Goal: Information Seeking & Learning: Find contact information

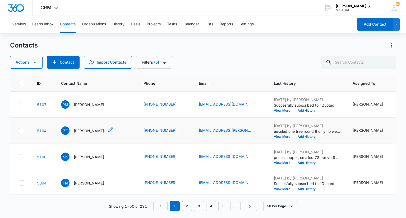
click at [85, 134] on p "[PERSON_NAME]" at bounding box center [89, 131] width 30 height 6
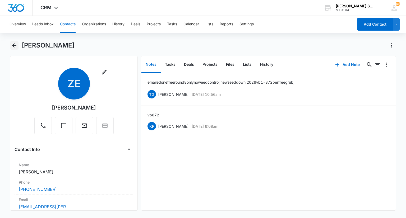
click at [13, 46] on icon "Back" at bounding box center [14, 45] width 4 height 4
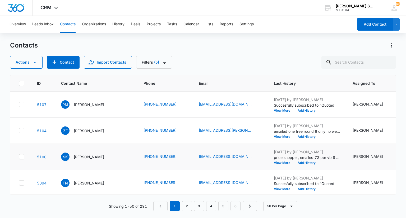
scroll to position [26, 0]
click at [97, 133] on p "[PERSON_NAME]" at bounding box center [89, 131] width 30 height 6
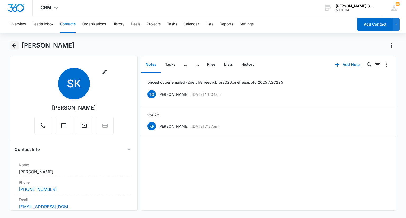
click at [15, 47] on icon "Back" at bounding box center [14, 45] width 6 height 6
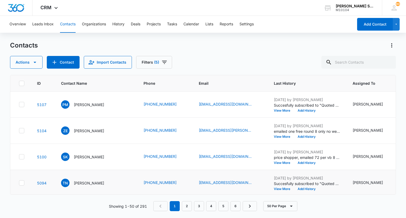
scroll to position [26, 0]
click at [88, 159] on p "[PERSON_NAME]" at bounding box center [89, 157] width 30 height 6
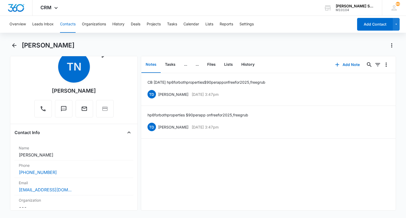
scroll to position [26, 0]
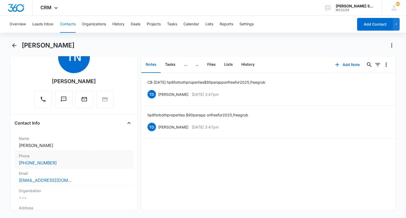
click at [113, 156] on label "Phone" at bounding box center [74, 156] width 110 height 6
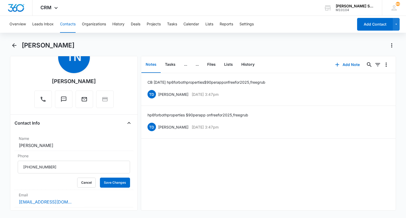
click at [171, 159] on div "CB [DATE] hp 6 for both properties $90 per app on free for 2025, free grub TD […" at bounding box center [268, 141] width 254 height 137
click at [77, 180] on button "Cancel" at bounding box center [86, 183] width 18 height 10
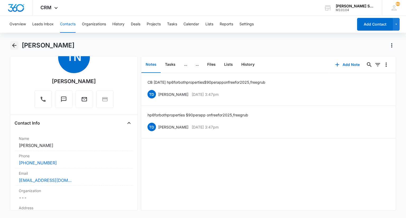
click at [14, 44] on icon "Back" at bounding box center [14, 45] width 4 height 4
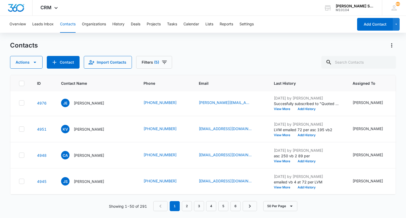
scroll to position [264, 0]
click at [93, 54] on p "[PERSON_NAME]" at bounding box center [89, 51] width 30 height 6
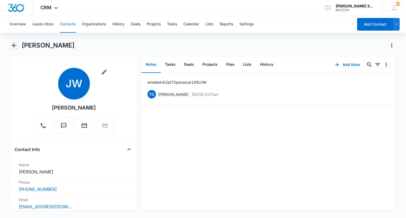
click at [18, 45] on button "Back" at bounding box center [14, 45] width 8 height 8
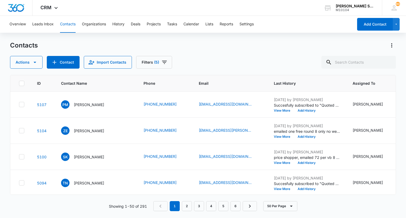
scroll to position [264, 0]
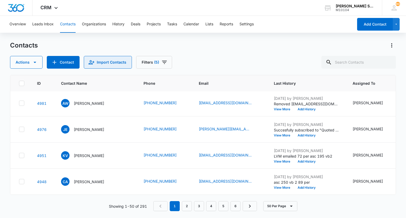
drag, startPoint x: 100, startPoint y: 65, endPoint x: 98, endPoint y: 11, distance: 54.7
click at [100, 55] on div "Contacts Actions Contact Import Contacts Filters (5) ID Contact Name Phone Emai…" at bounding box center [202, 129] width 385 height 176
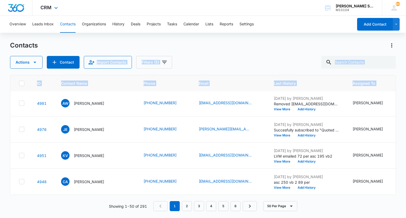
scroll to position [241, 0]
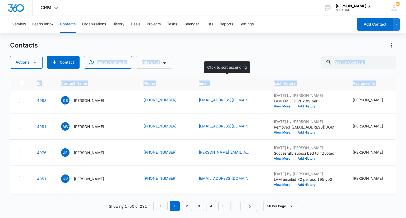
click at [226, 81] on span "Email" at bounding box center [226, 84] width 55 height 6
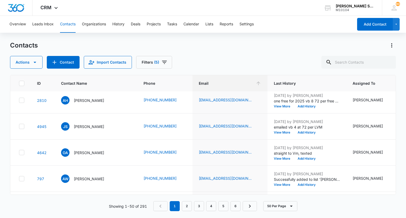
scroll to position [0, 0]
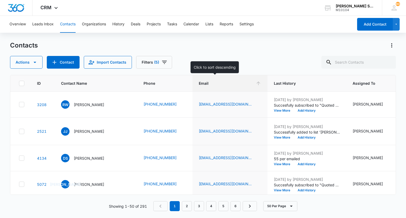
click at [255, 84] on icon at bounding box center [258, 84] width 6 height 6
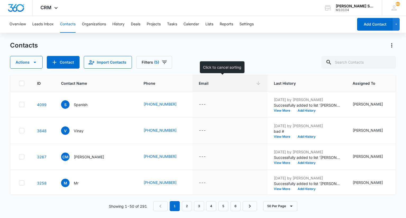
click at [255, 83] on icon at bounding box center [258, 84] width 6 height 6
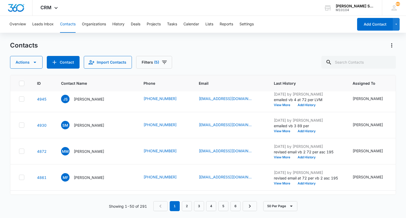
scroll to position [422, 0]
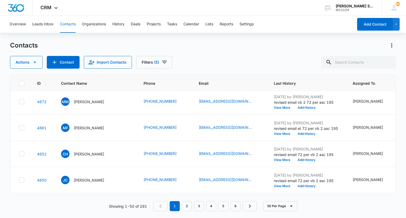
click at [96, 26] on p "[PERSON_NAME]" at bounding box center [89, 24] width 30 height 6
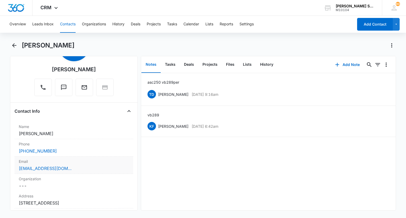
scroll to position [26, 0]
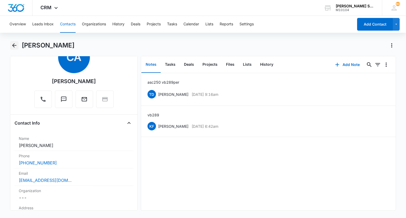
click at [12, 45] on icon "Back" at bounding box center [14, 45] width 6 height 6
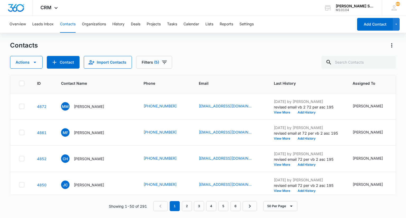
scroll to position [396, 0]
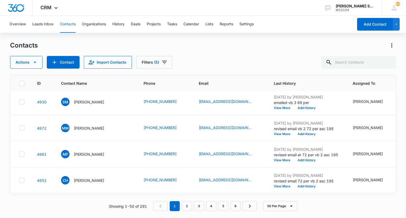
click at [85, 53] on p "[PERSON_NAME]" at bounding box center [89, 50] width 30 height 6
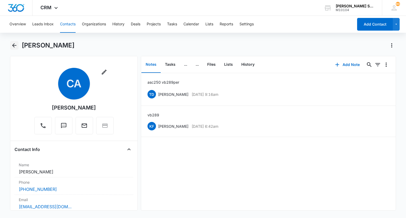
click at [15, 47] on icon "Back" at bounding box center [14, 45] width 6 height 6
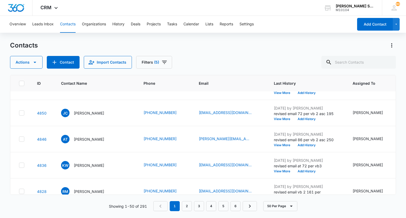
scroll to position [502, 0]
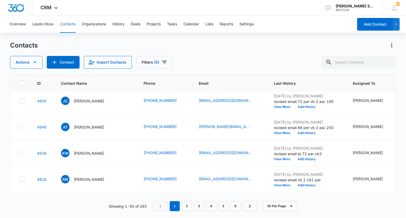
click at [121, 36] on td "MM [PERSON_NAME]" at bounding box center [96, 23] width 82 height 26
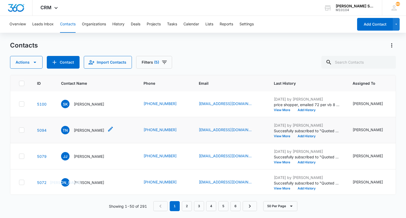
scroll to position [0, 0]
